Goal: Book appointment/travel/reservation

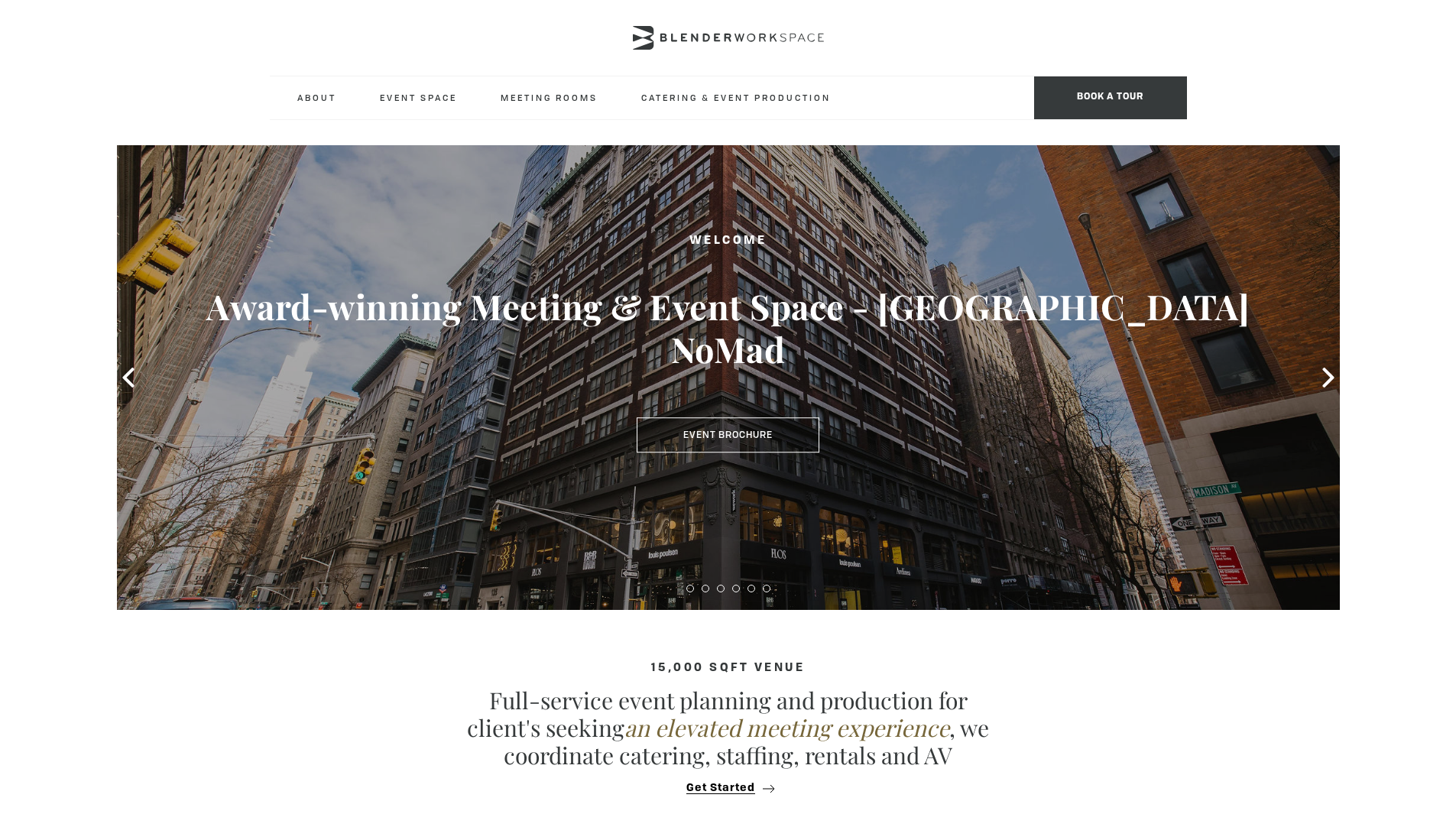
type div "2025-08-25"
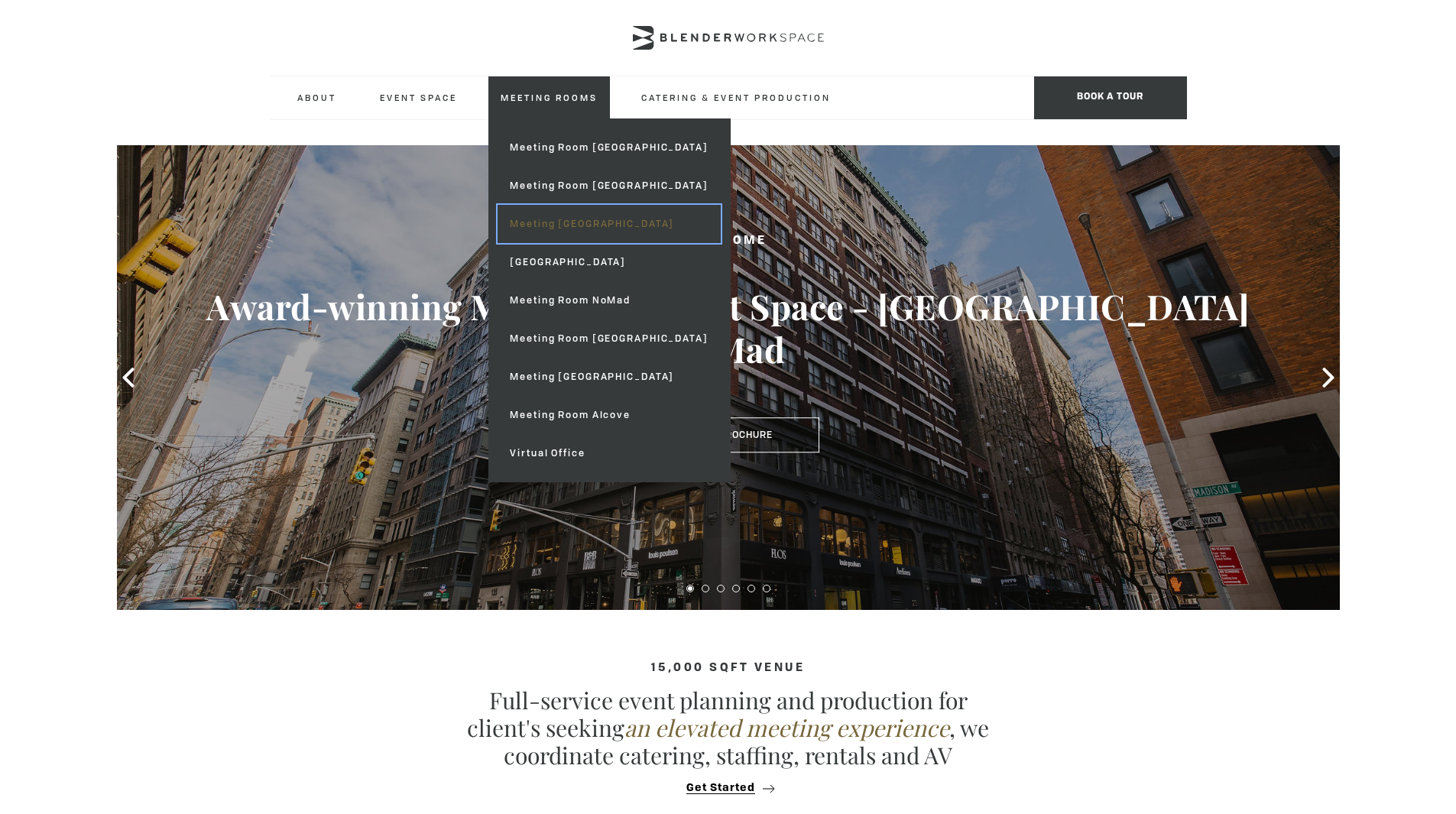
click at [590, 233] on link "Meeting [GEOGRAPHIC_DATA]" at bounding box center [608, 223] width 222 height 38
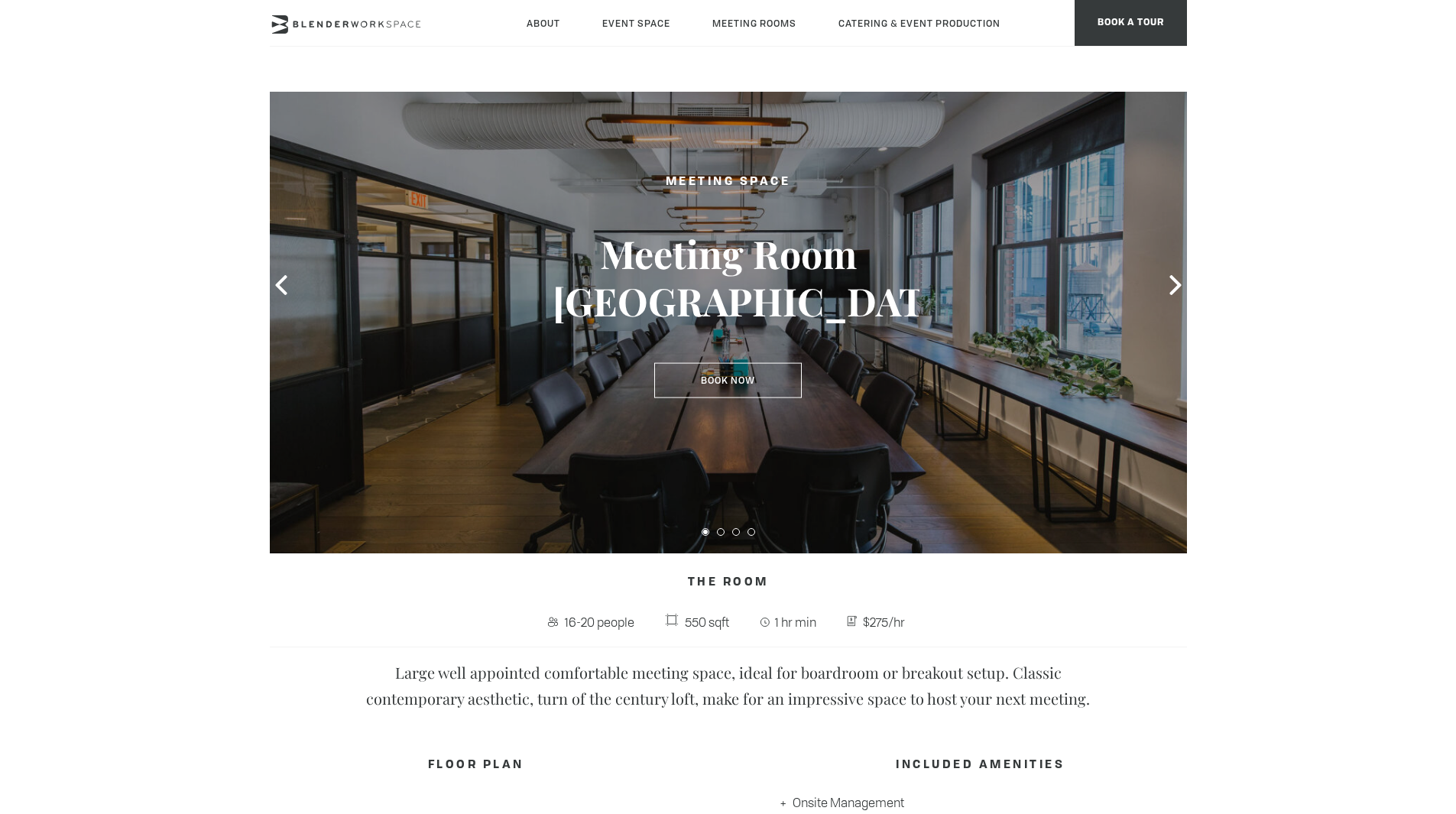
scroll to position [69, 0]
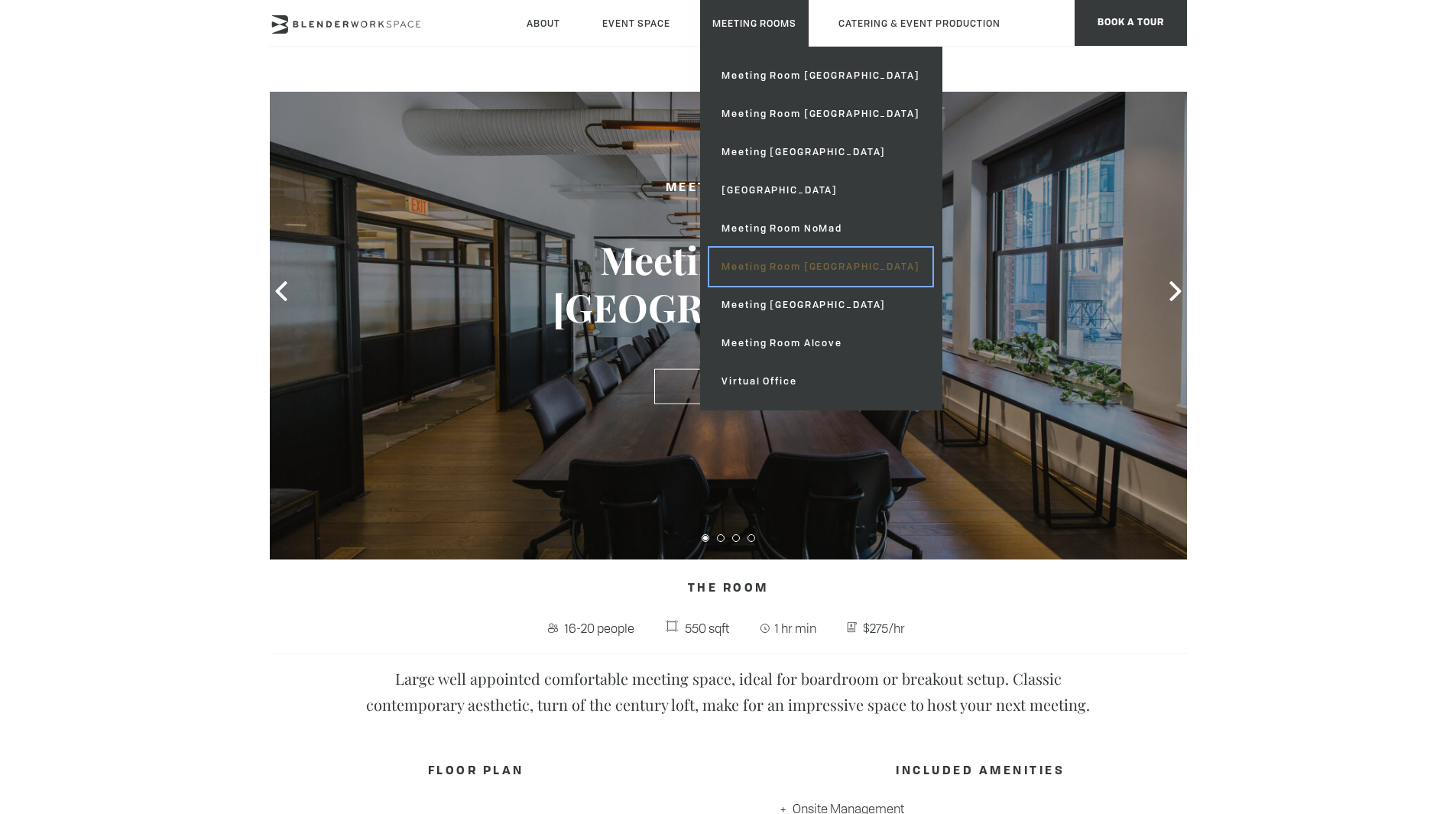
click at [821, 274] on link "Meeting Room [GEOGRAPHIC_DATA]" at bounding box center [820, 266] width 222 height 38
